Goal: Information Seeking & Learning: Learn about a topic

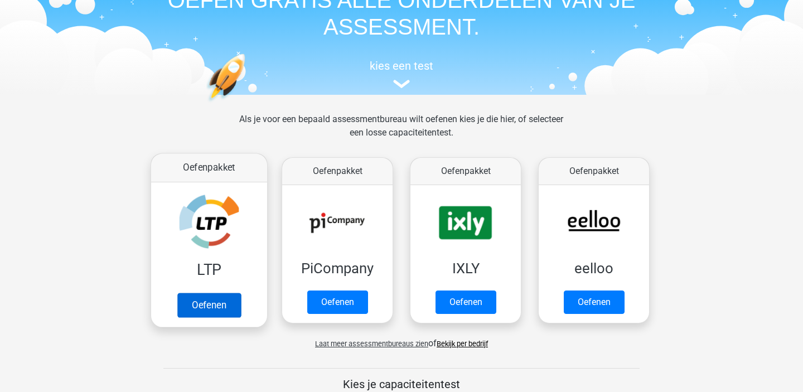
scroll to position [66, 0]
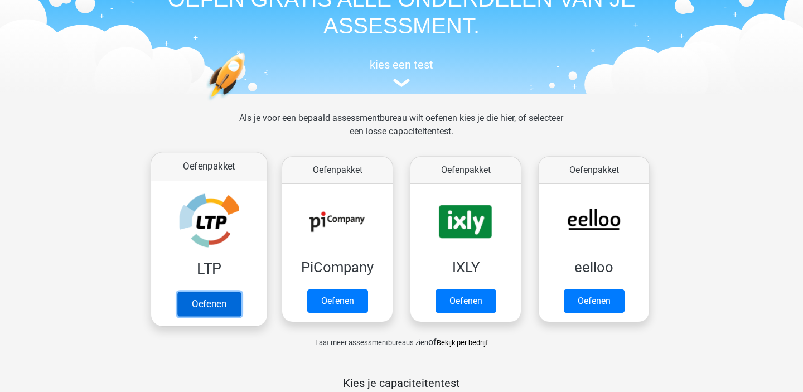
click at [212, 294] on link "Oefenen" at bounding box center [209, 304] width 64 height 25
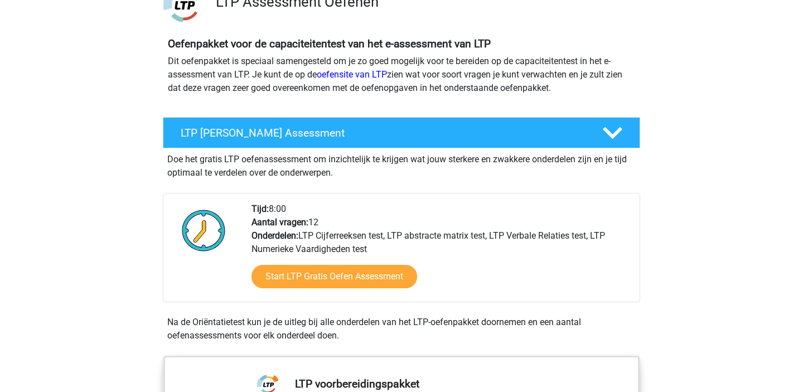
scroll to position [98, 0]
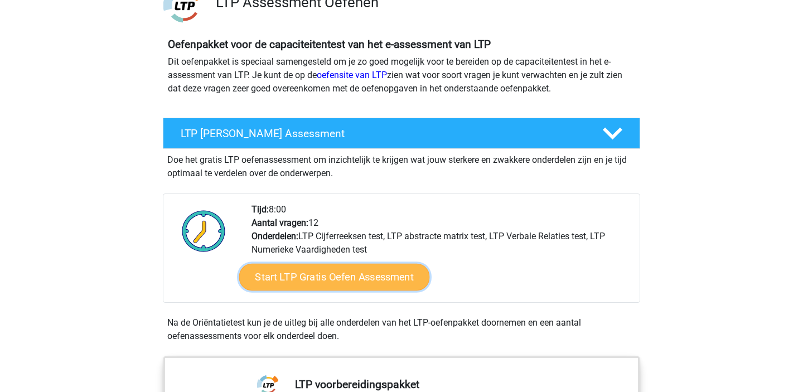
click at [273, 278] on link "Start LTP Gratis Oefen Assessment" at bounding box center [334, 277] width 191 height 27
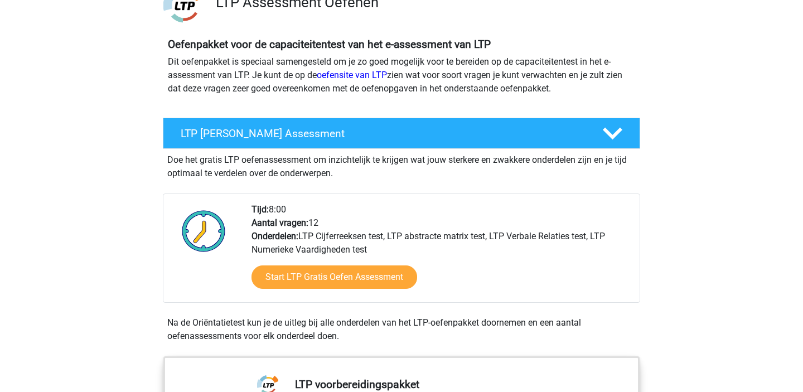
scroll to position [0, 0]
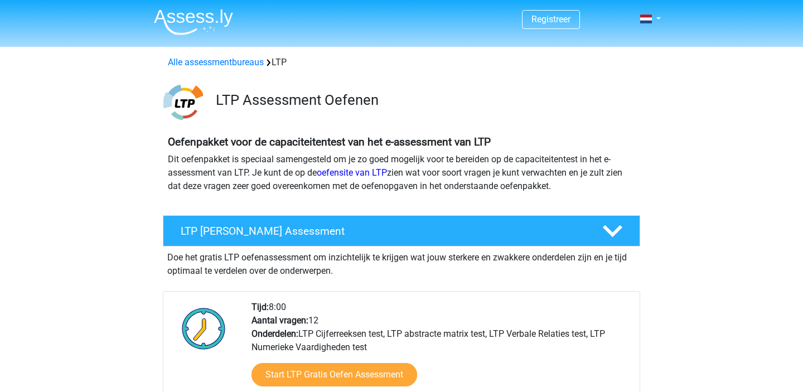
click at [178, 14] on img at bounding box center [193, 22] width 79 height 26
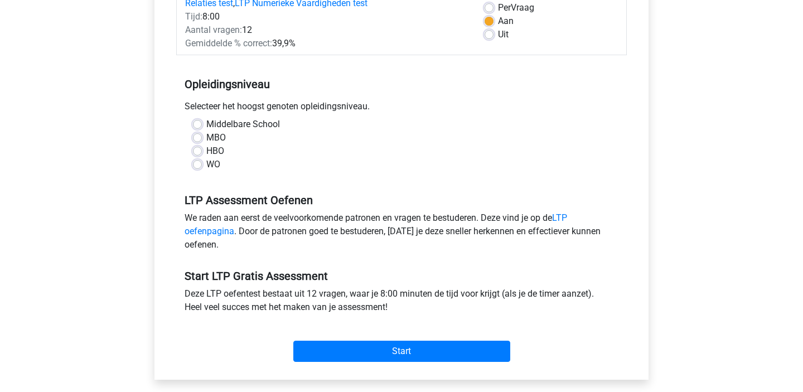
scroll to position [188, 0]
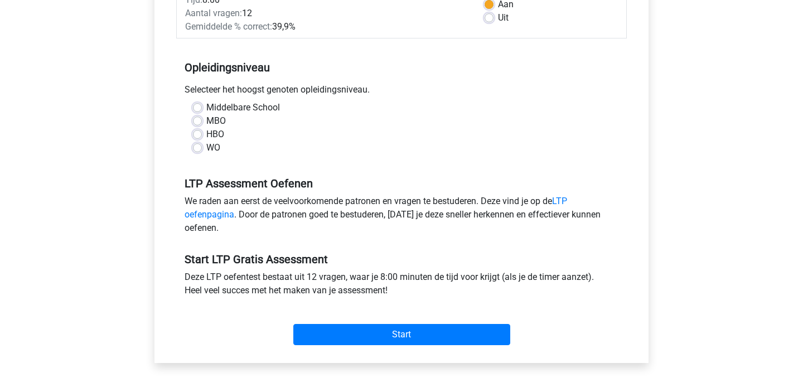
click at [219, 134] on label "HBO" at bounding box center [215, 134] width 18 height 13
click at [202, 134] on input "HBO" at bounding box center [197, 133] width 9 height 11
radio input "true"
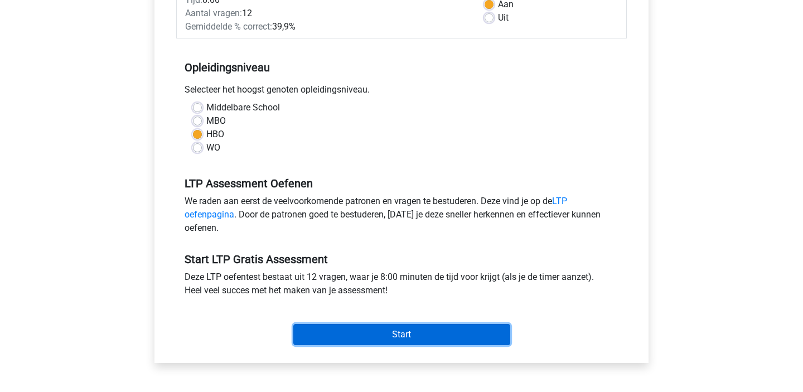
click at [416, 336] on input "Start" at bounding box center [401, 334] width 217 height 21
